Goal: Transaction & Acquisition: Download file/media

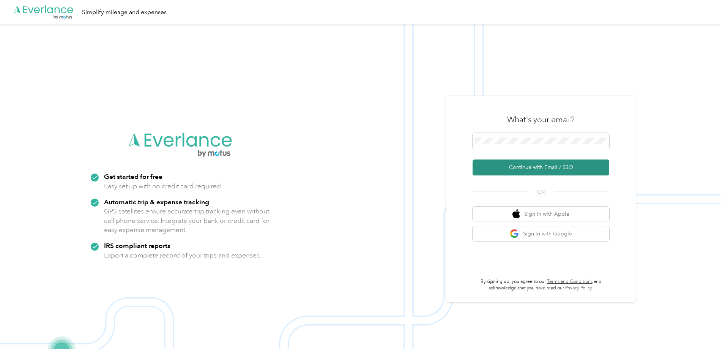
click at [549, 167] on button "Continue with Email / SSO" at bounding box center [540, 167] width 137 height 16
click at [545, 164] on button "Continue with Email / SSO" at bounding box center [540, 167] width 137 height 16
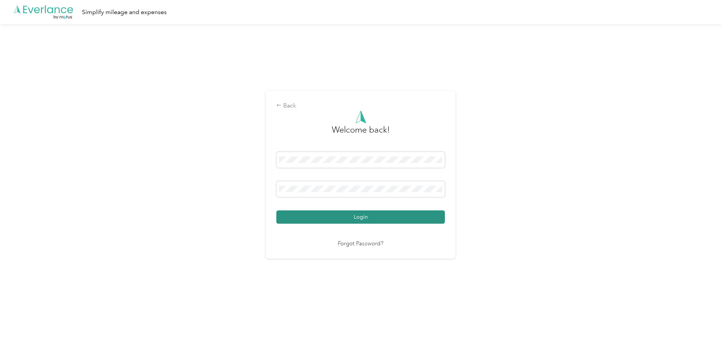
click at [358, 213] on button "Login" at bounding box center [360, 216] width 169 height 13
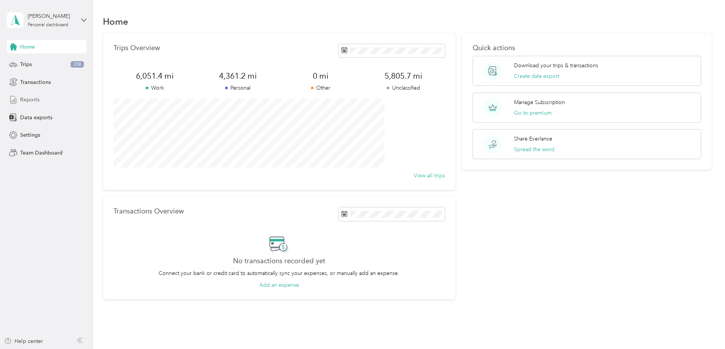
click at [27, 102] on span "Reports" at bounding box center [29, 100] width 19 height 8
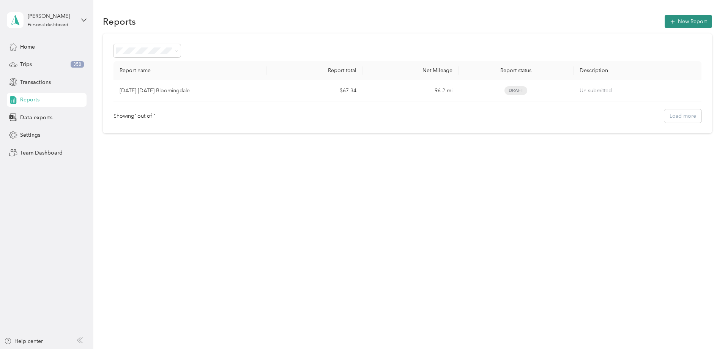
click at [665, 25] on button "New Report" at bounding box center [688, 21] width 47 height 13
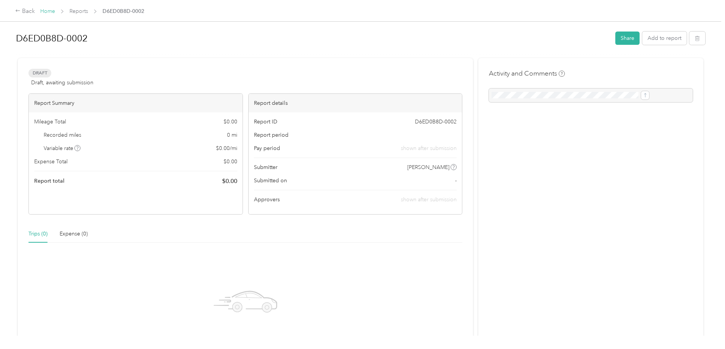
click at [55, 13] on link "Home" at bounding box center [47, 11] width 15 height 6
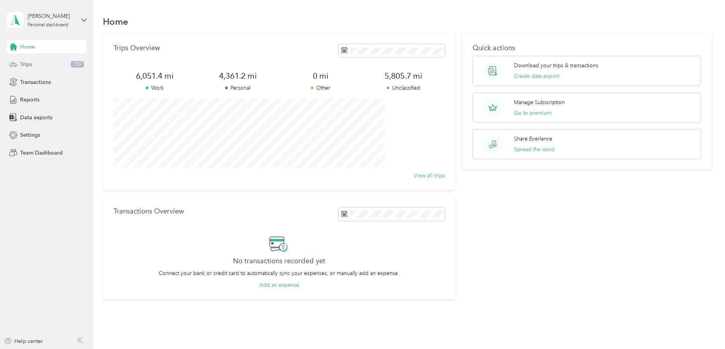
click at [27, 69] on div "Trips 358" at bounding box center [47, 65] width 80 height 14
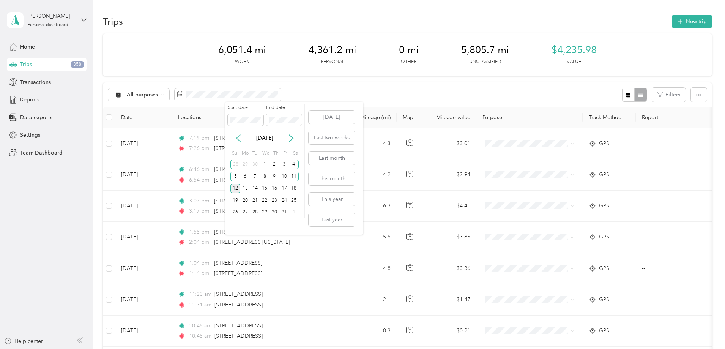
click at [239, 137] on icon at bounding box center [239, 138] width 8 height 8
click at [287, 165] on div "1" at bounding box center [284, 164] width 10 height 9
click at [293, 140] on icon at bounding box center [291, 138] width 8 height 8
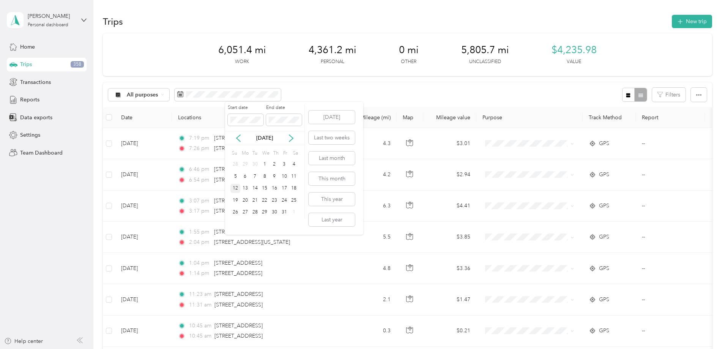
click at [237, 189] on div "12" at bounding box center [235, 188] width 10 height 9
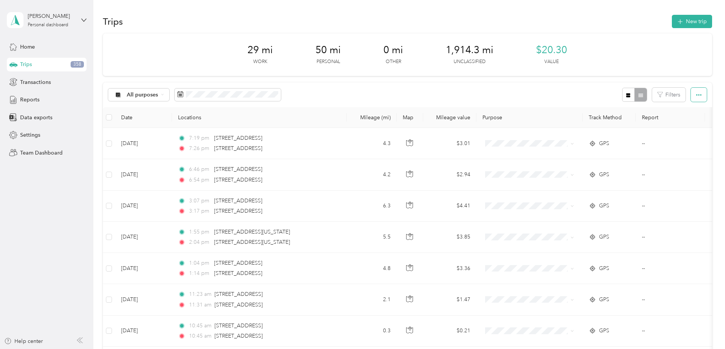
click at [696, 95] on icon "button" at bounding box center [698, 95] width 5 height 2
click at [634, 124] on span "Export" at bounding box center [635, 122] width 16 height 6
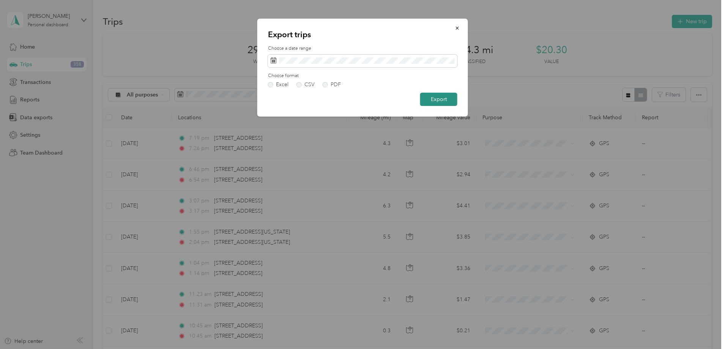
click at [438, 101] on button "Export" at bounding box center [438, 99] width 37 height 13
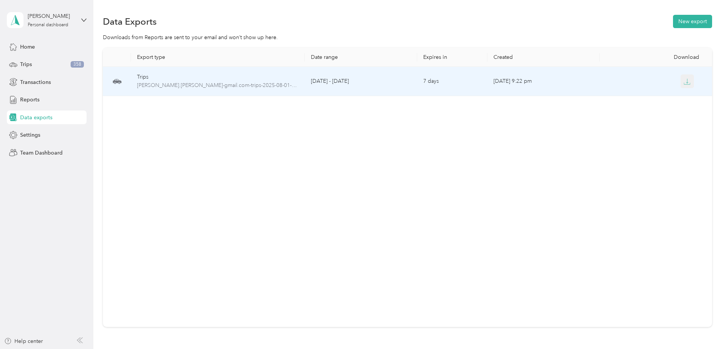
click at [683, 82] on icon "button" at bounding box center [686, 81] width 7 height 7
